Goal: Information Seeking & Learning: Learn about a topic

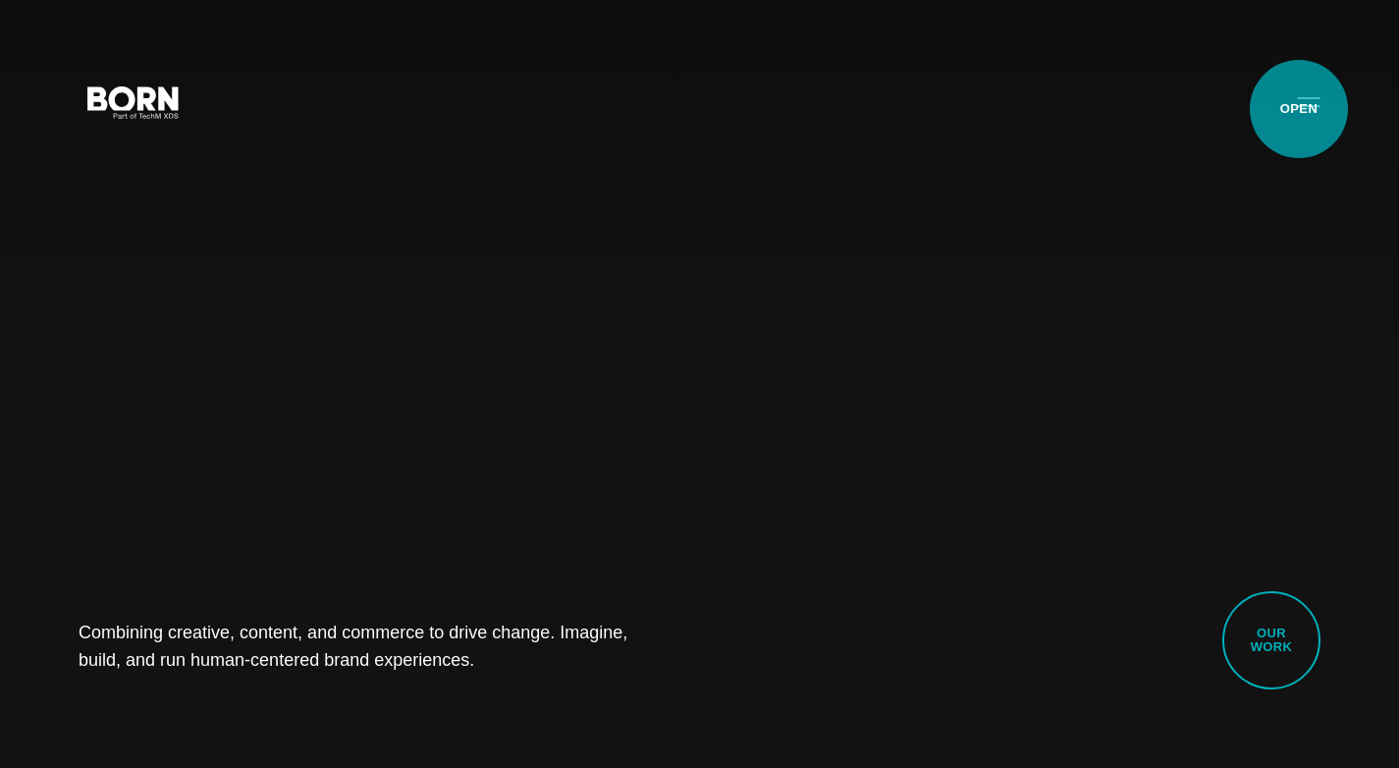
click at [1299, 109] on button "Primary Menu" at bounding box center [1308, 100] width 47 height 41
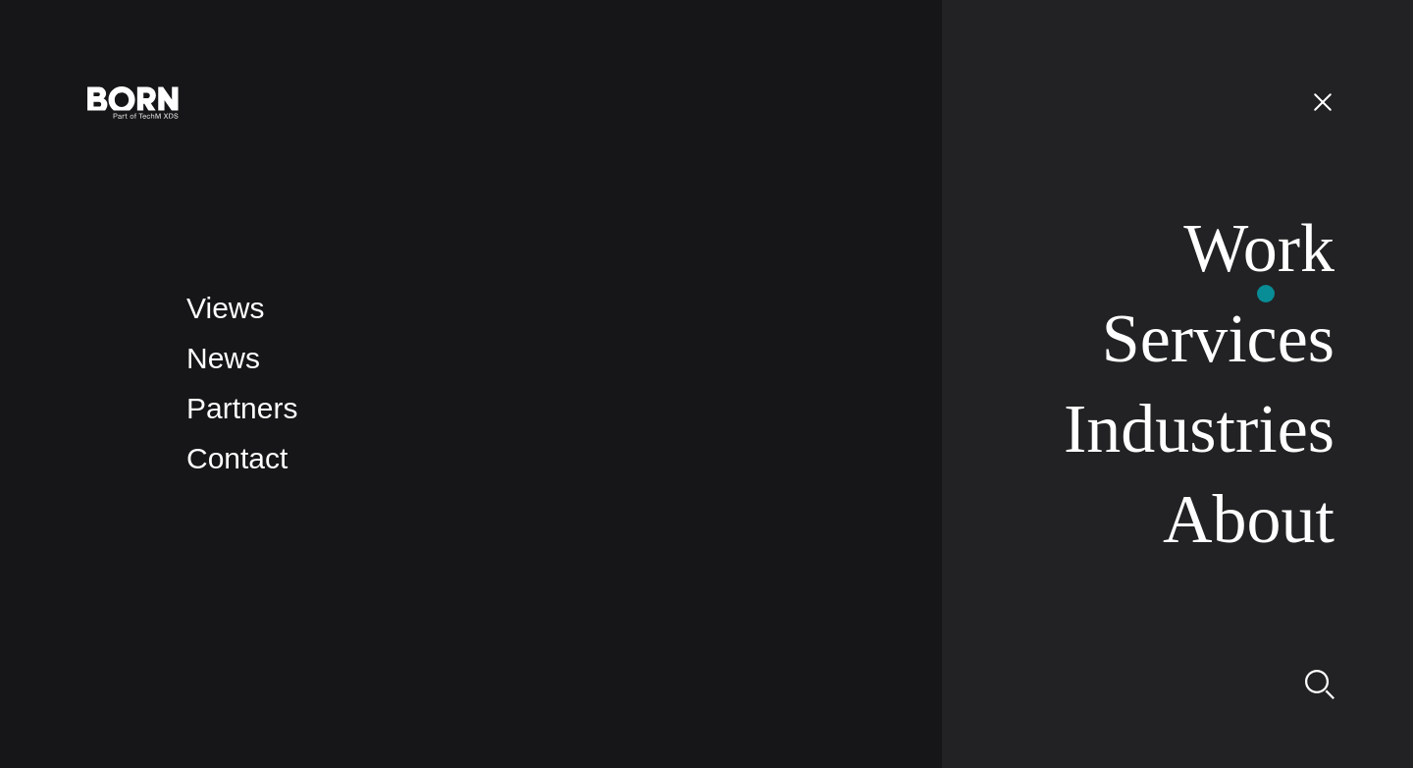
click at [1266, 293] on ul "Work Services Industries About" at bounding box center [1192, 383] width 285 height 351
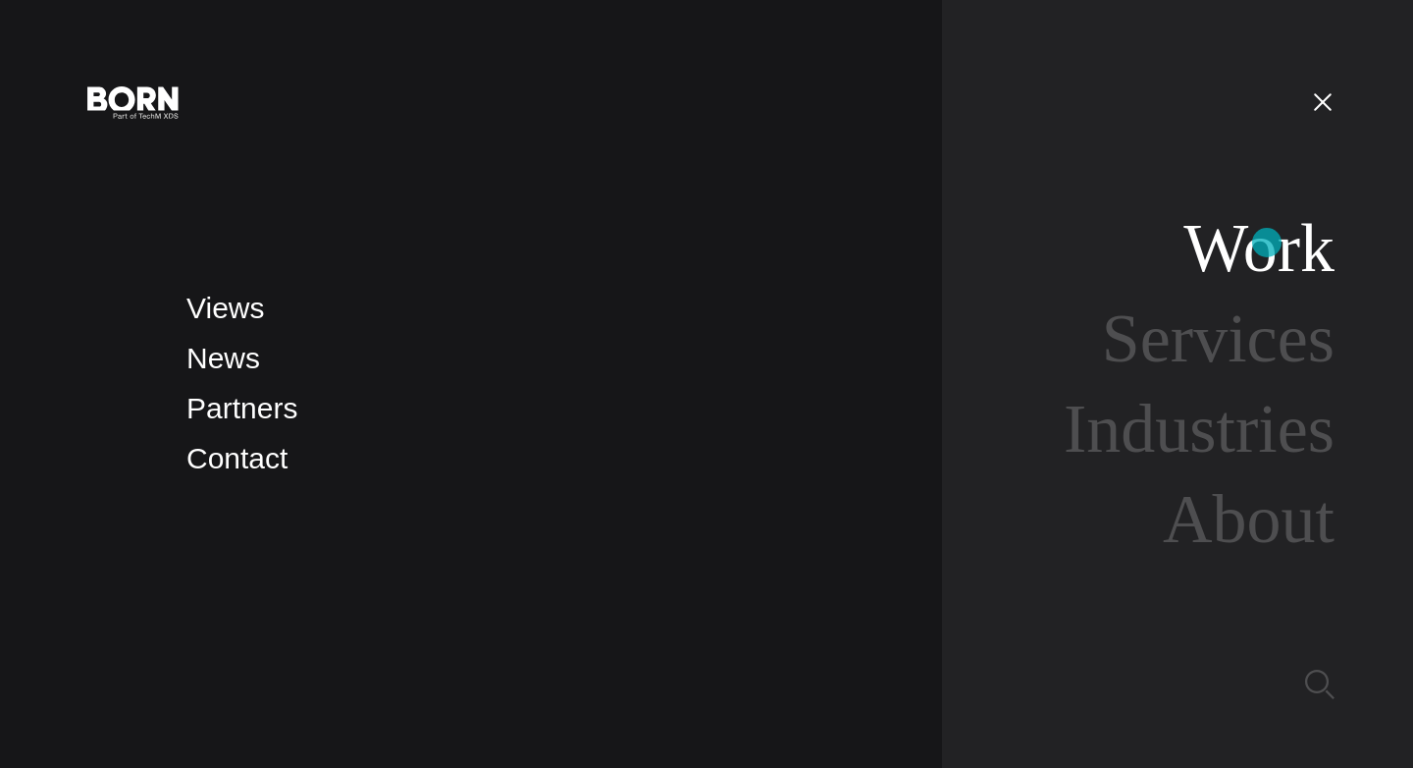
click at [1267, 242] on link "Work" at bounding box center [1259, 248] width 151 height 76
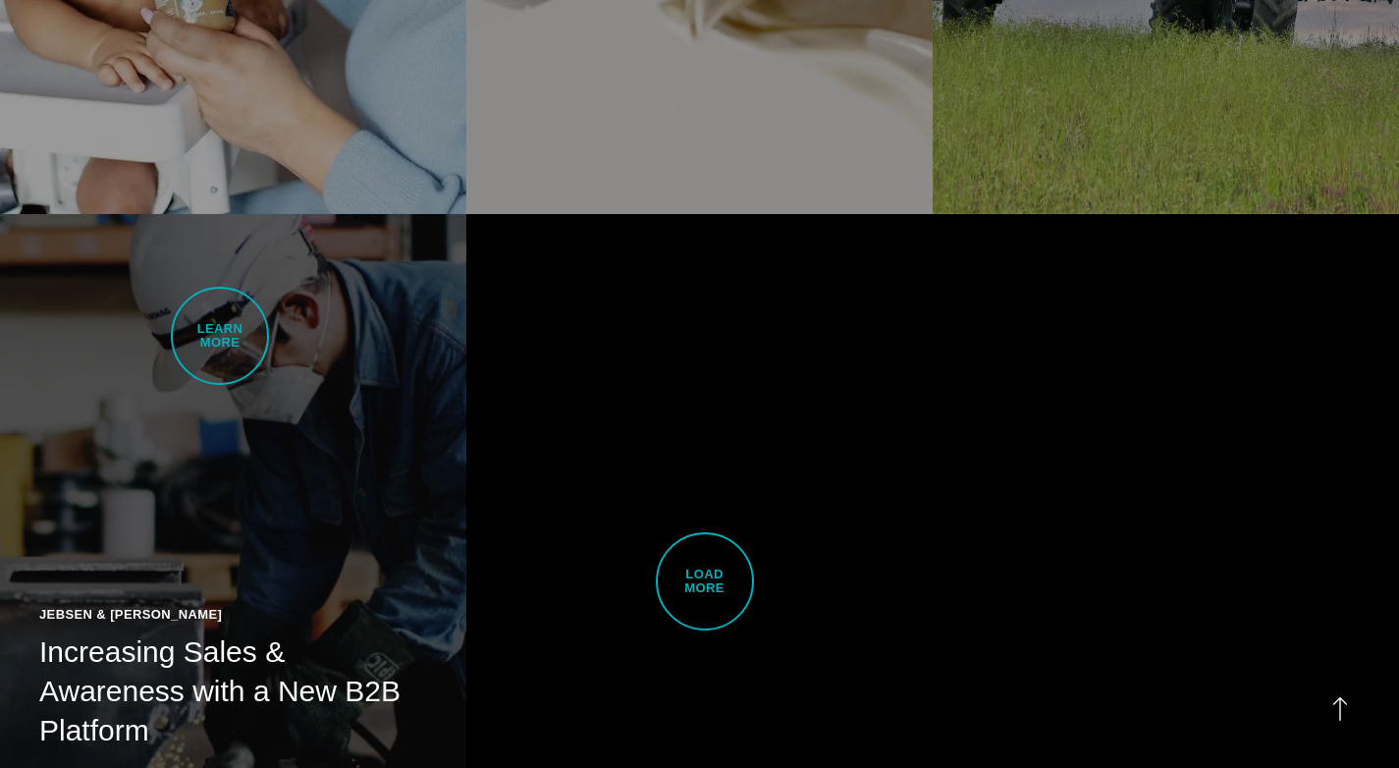
scroll to position [4701, 0]
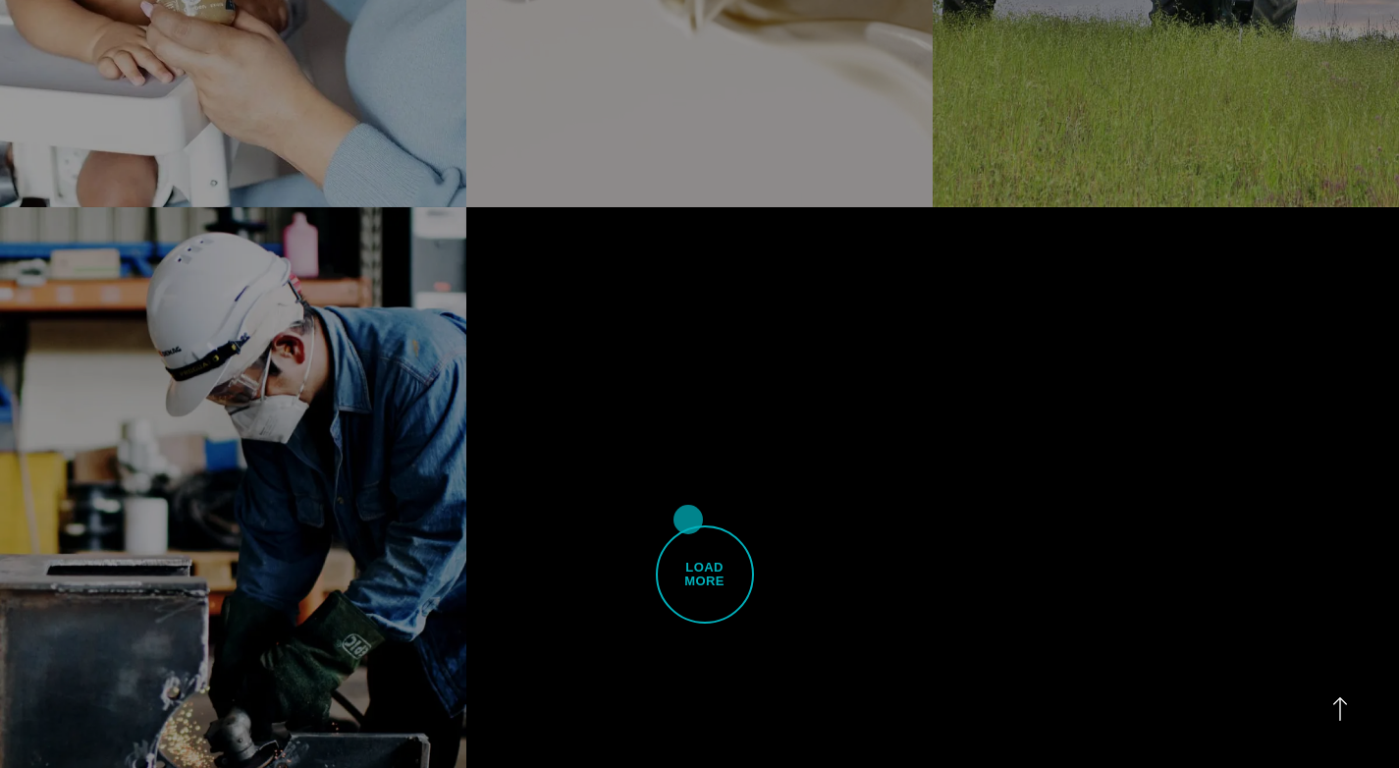
click at [688, 525] on span "Load More" at bounding box center [705, 574] width 98 height 98
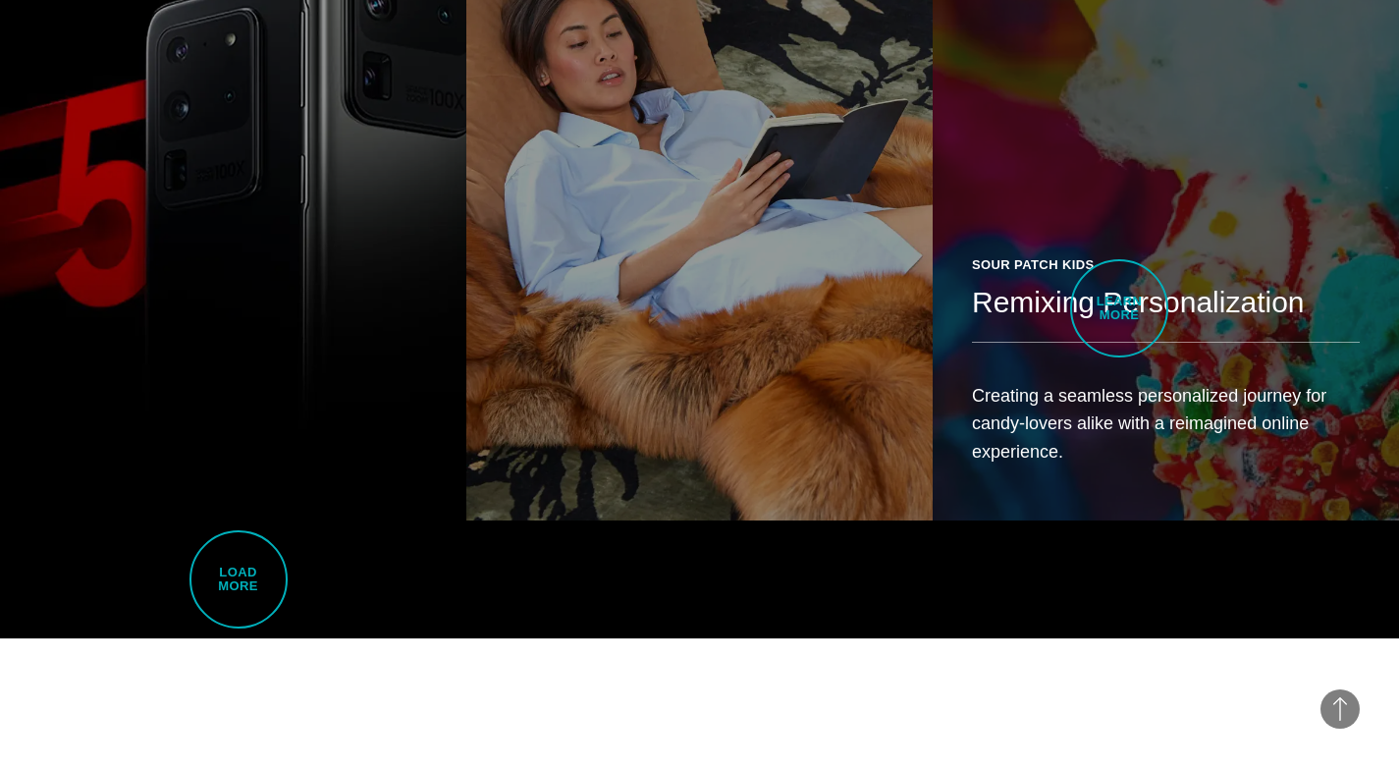
scroll to position [9027, 0]
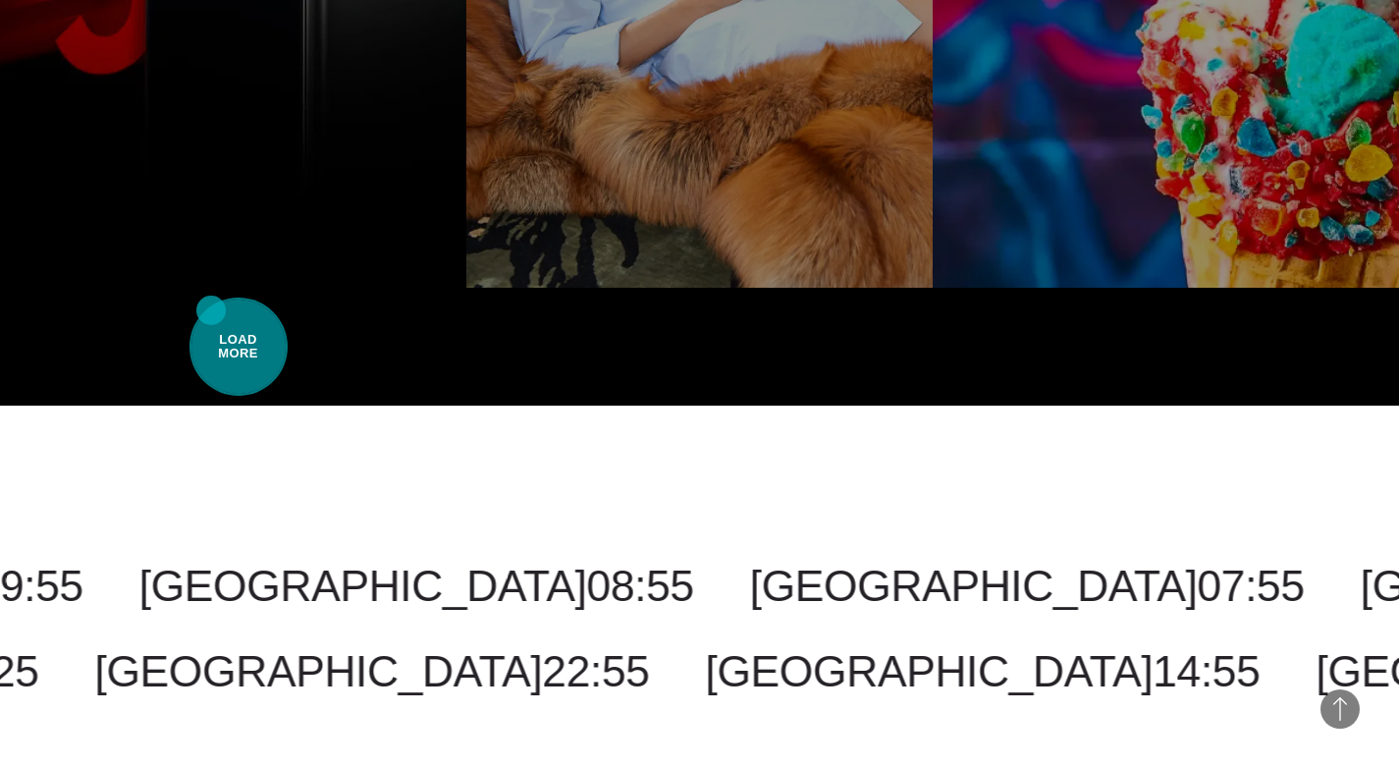
click at [211, 310] on span "Load More" at bounding box center [238, 346] width 98 height 98
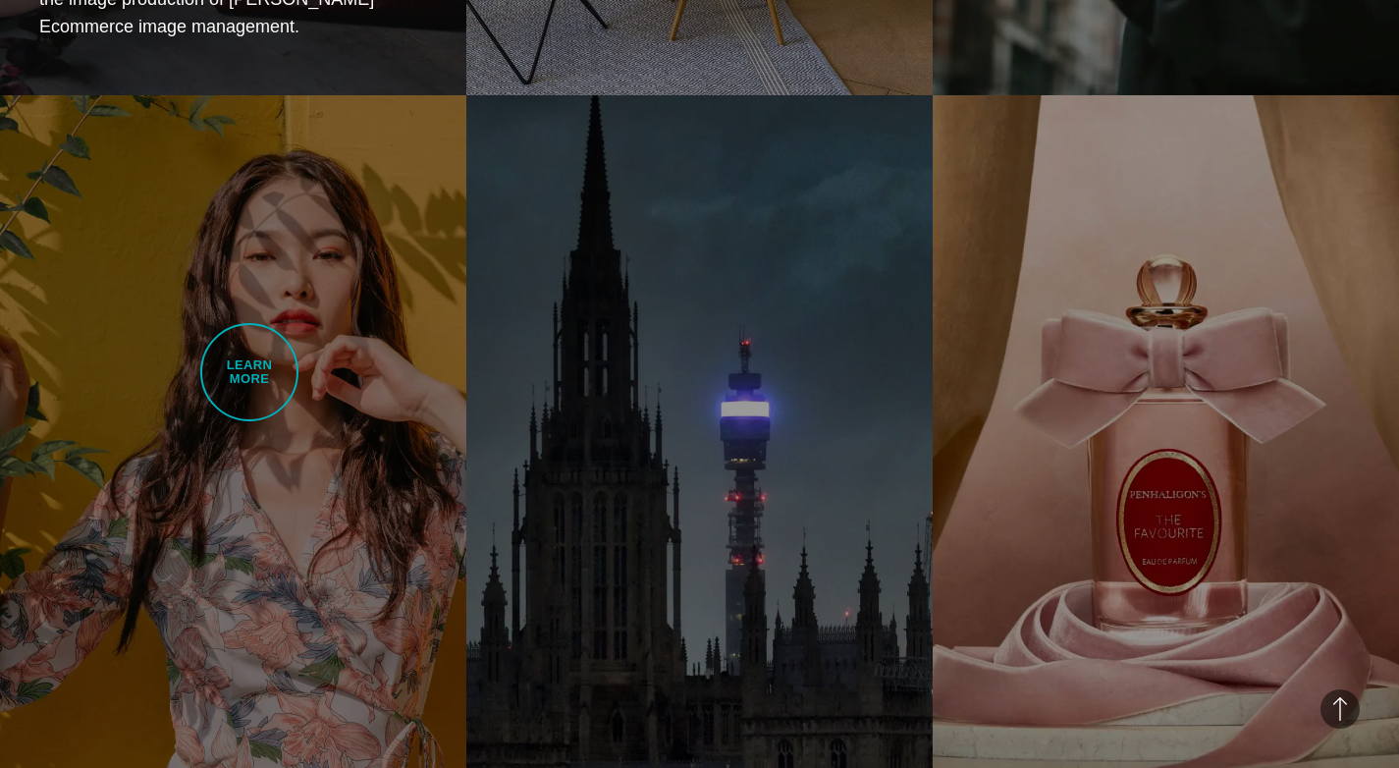
scroll to position [12444, 0]
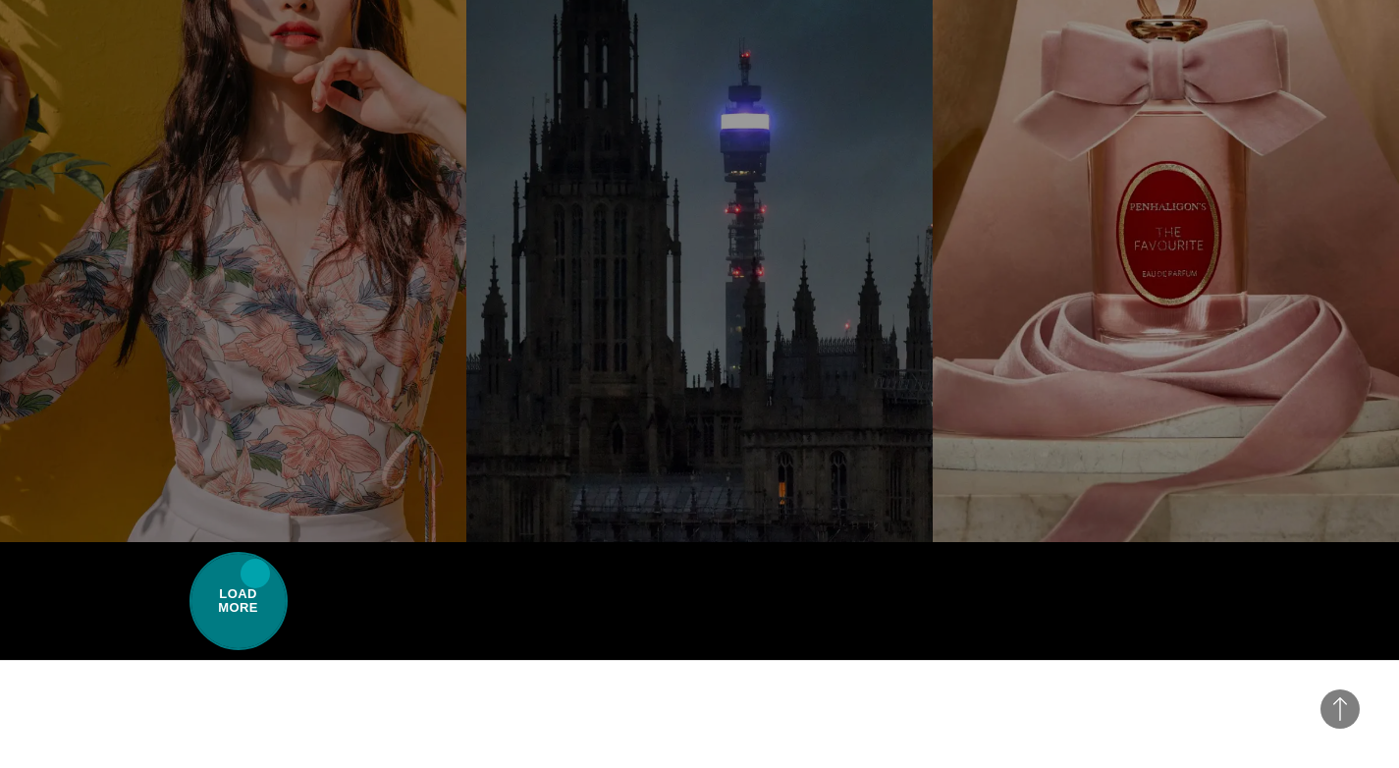
click at [255, 573] on span "Load More" at bounding box center [238, 601] width 98 height 98
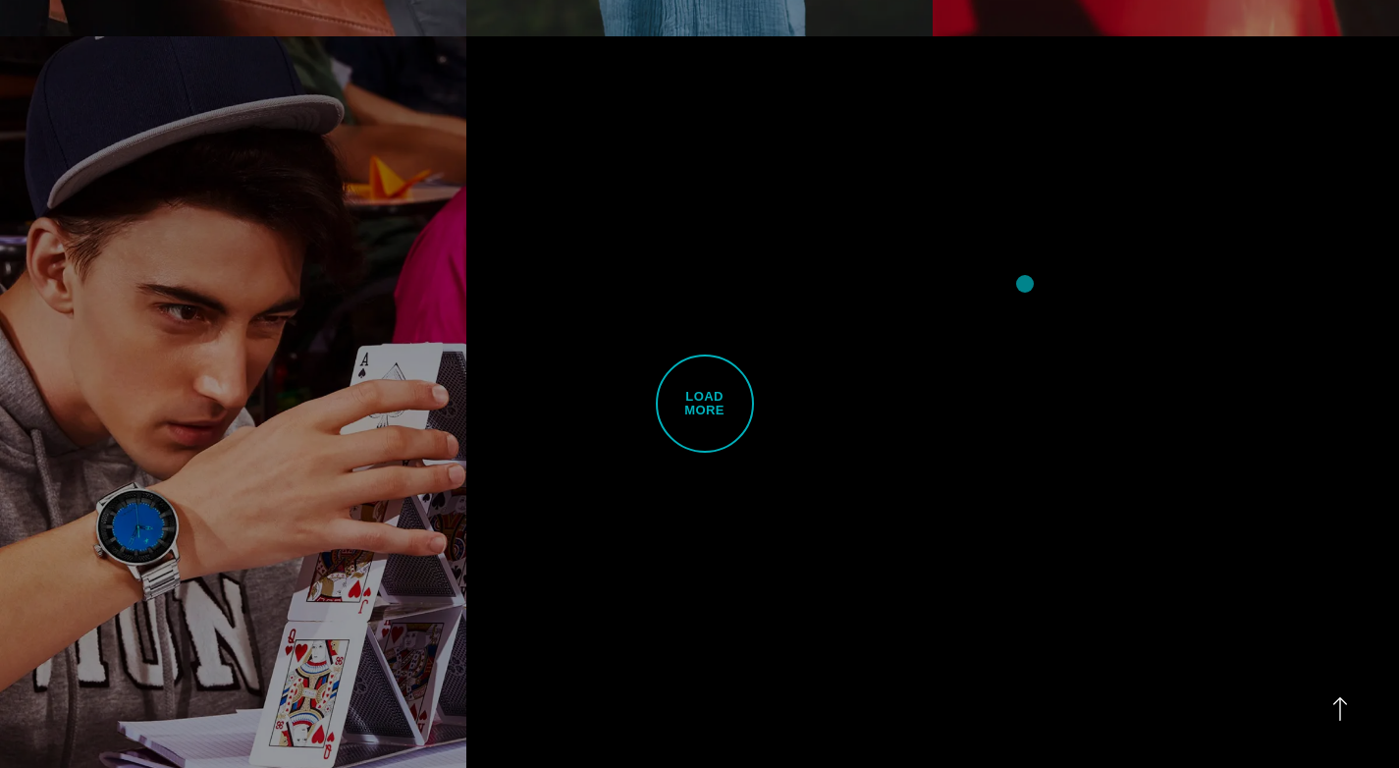
scroll to position [16723, 0]
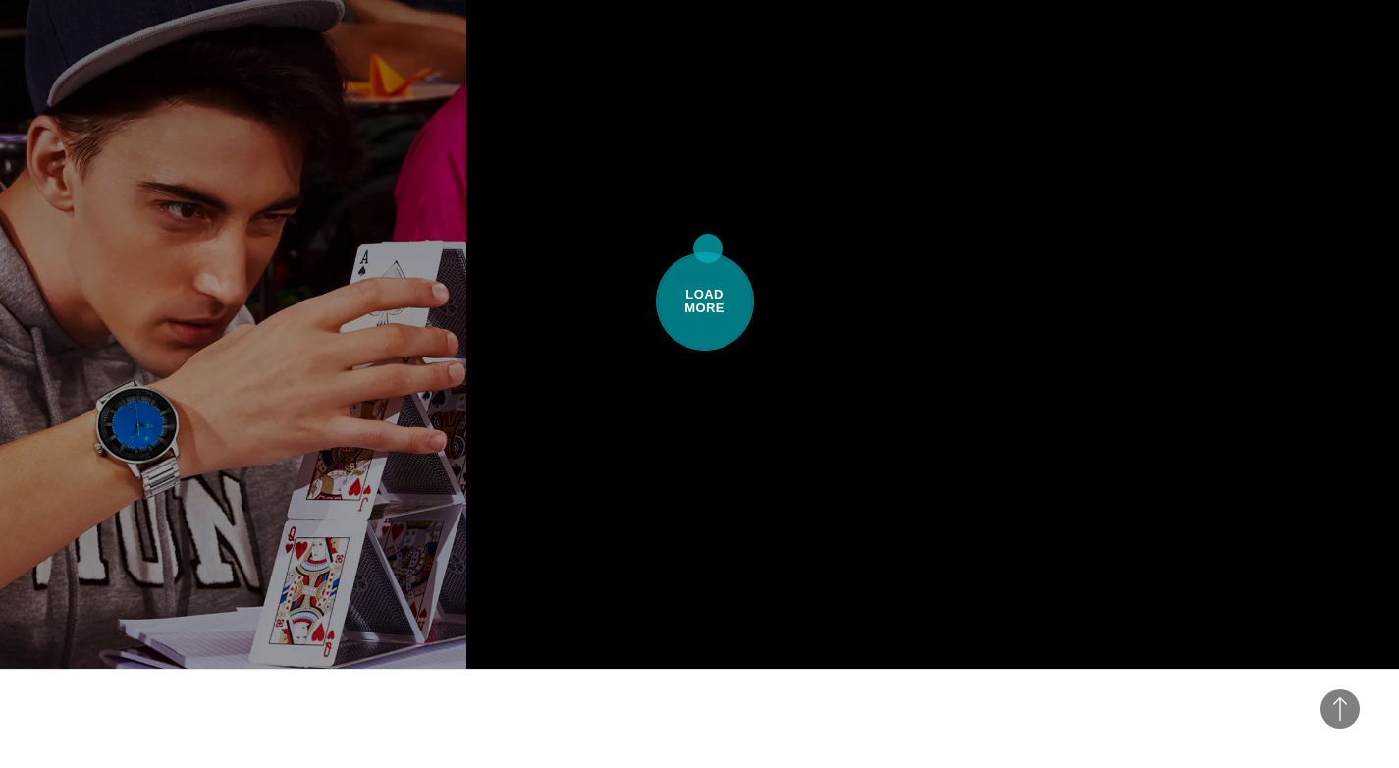
click at [708, 252] on span "Load More" at bounding box center [705, 301] width 98 height 98
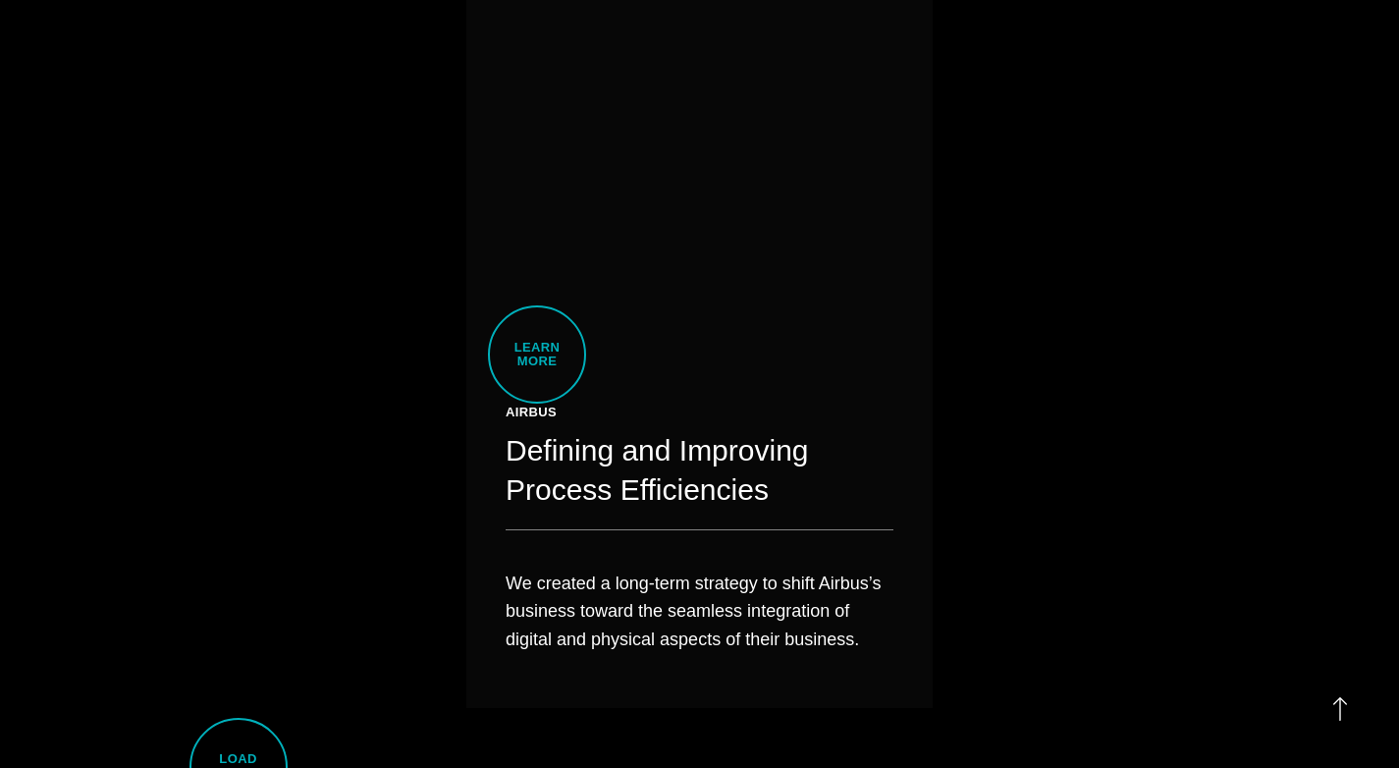
scroll to position [19894, 0]
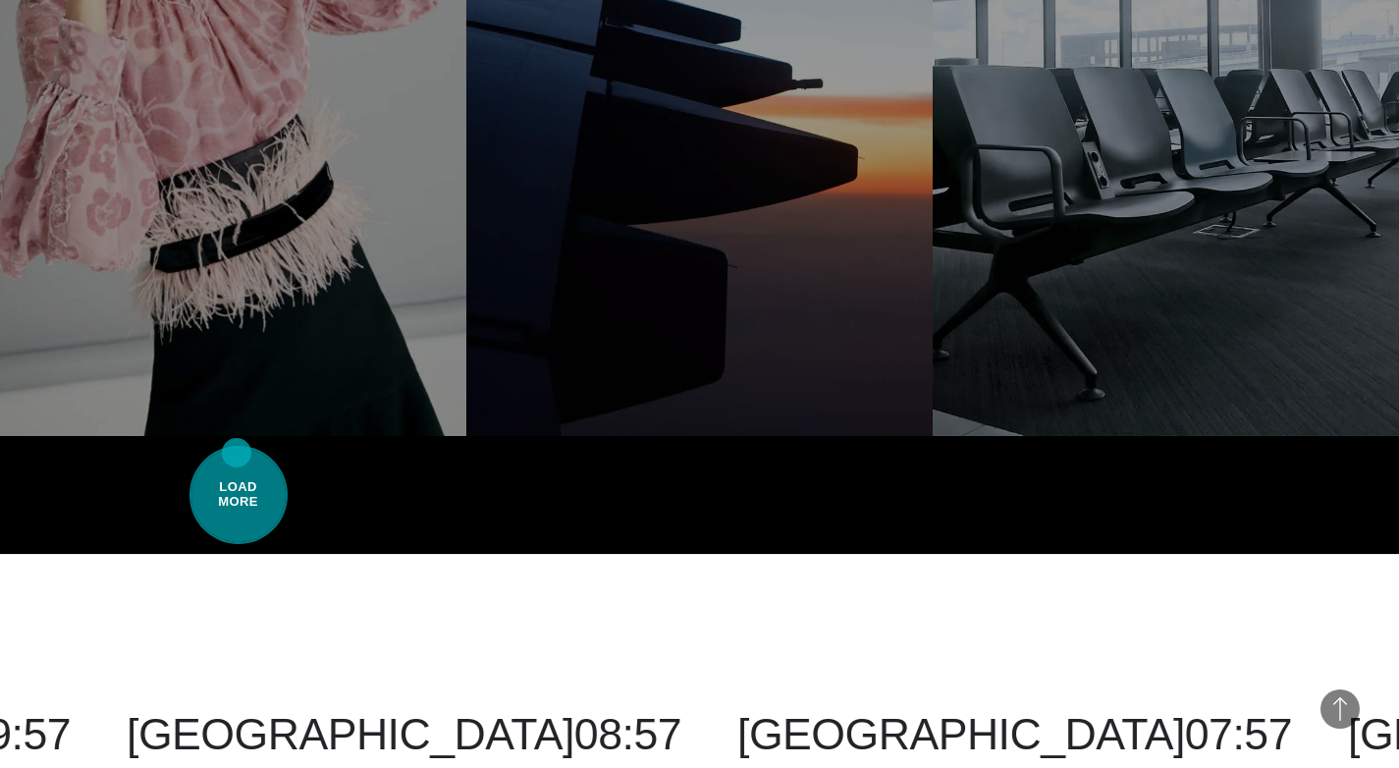
click at [238, 448] on span "Load More" at bounding box center [238, 495] width 98 height 98
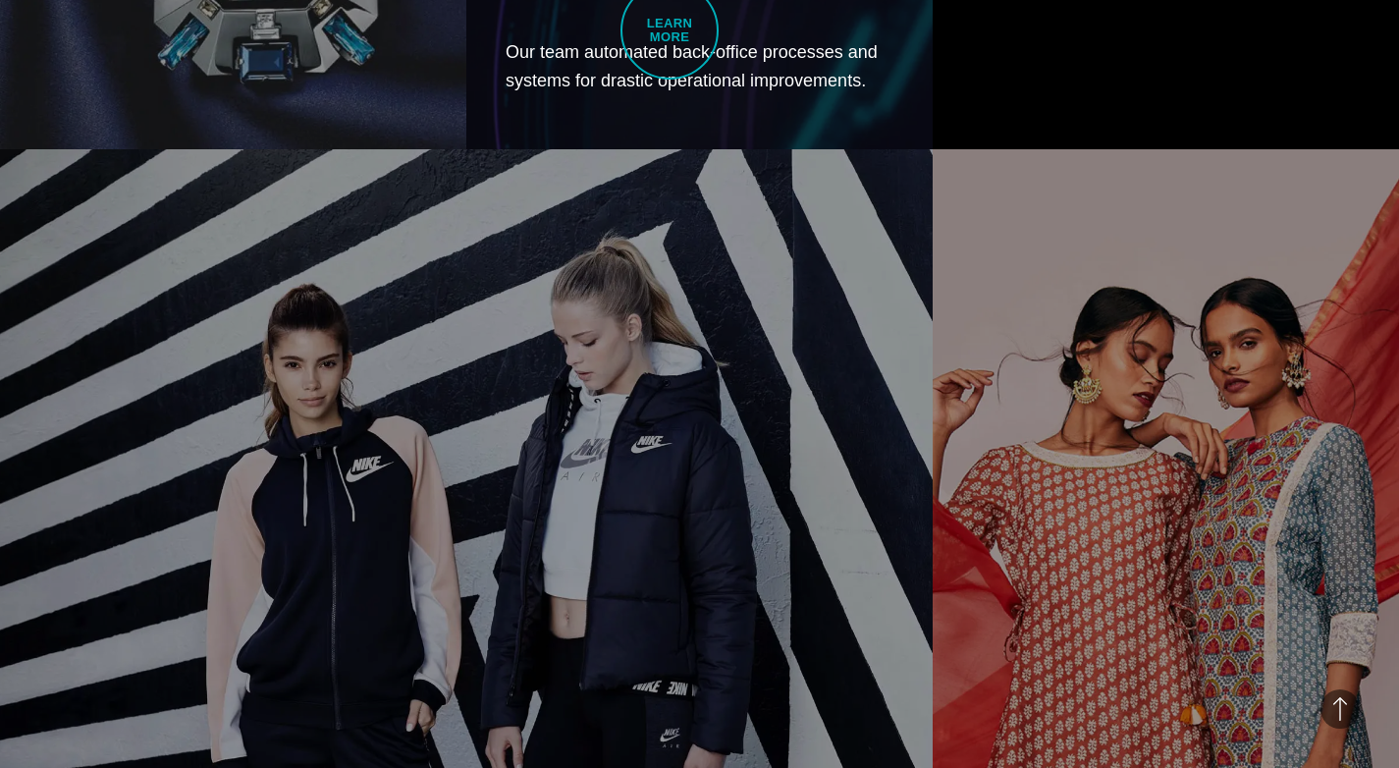
scroll to position [15017, 0]
